Goal: Browse casually: Explore the website without a specific task or goal

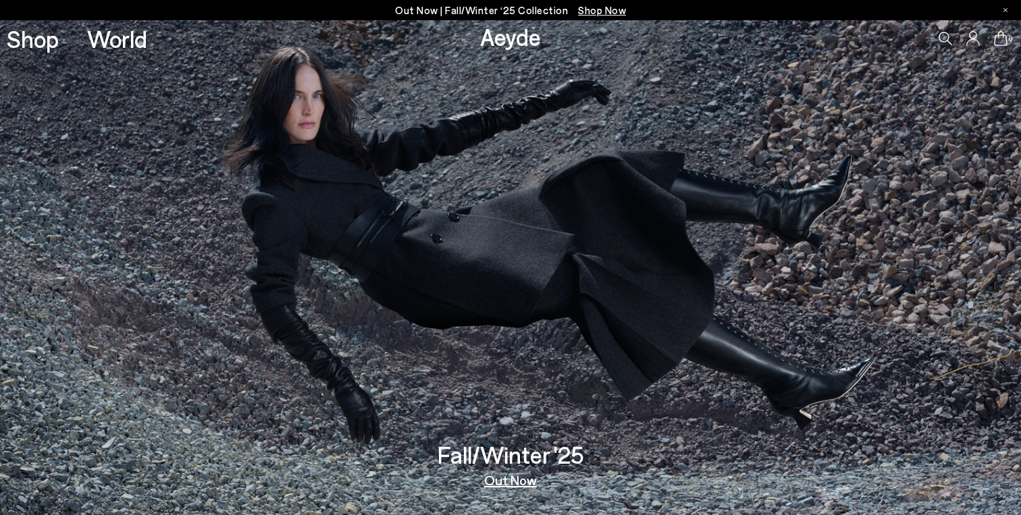
click at [491, 452] on h3 "Fall/Winter '25" at bounding box center [511, 455] width 147 height 24
click at [502, 484] on link "Out Now" at bounding box center [510, 480] width 53 height 14
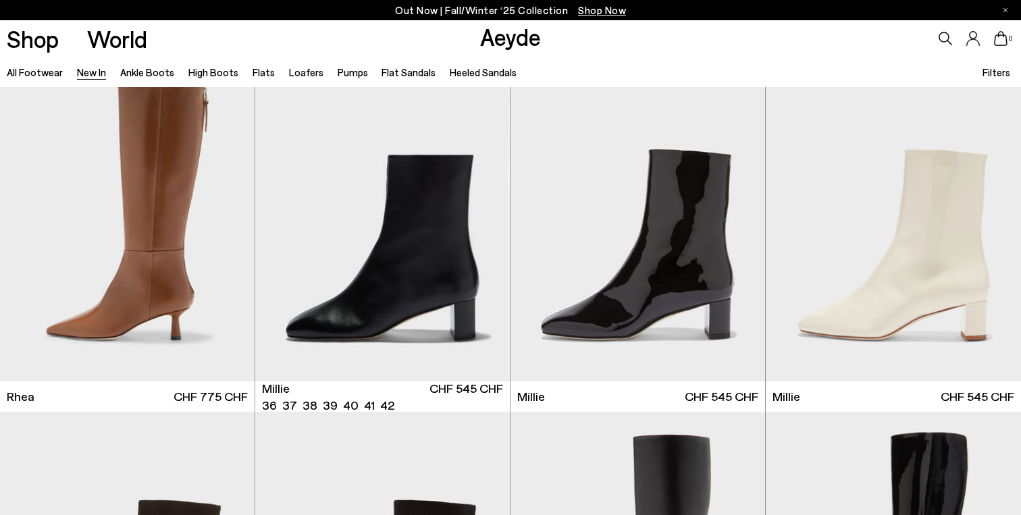
scroll to position [2874, 0]
